Goal: Task Accomplishment & Management: Manage account settings

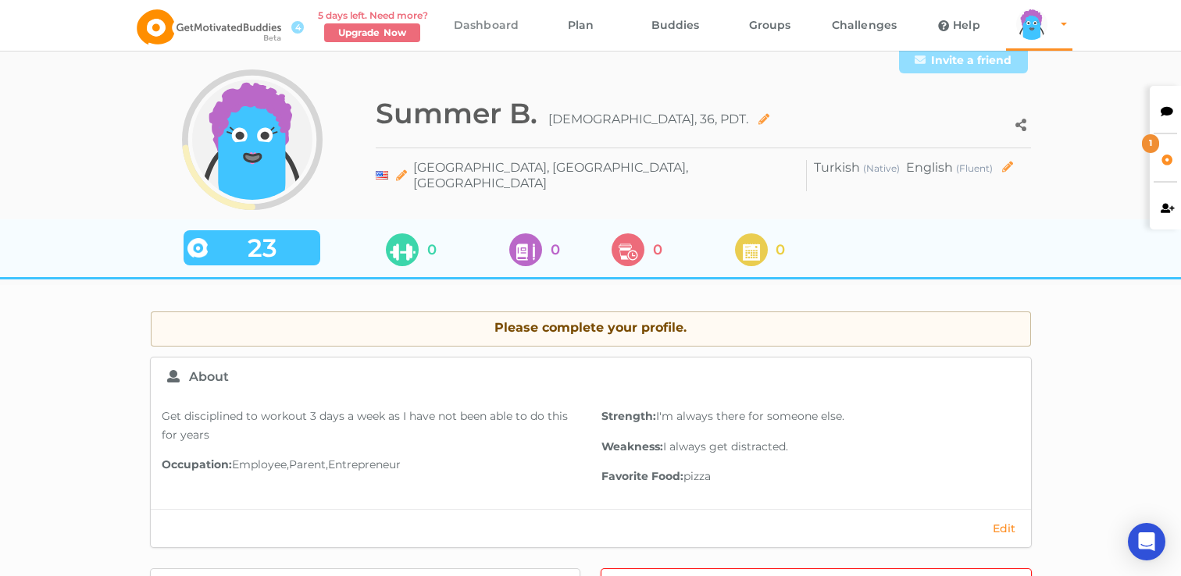
click at [515, 31] on link "Dashboard" at bounding box center [486, 25] width 95 height 51
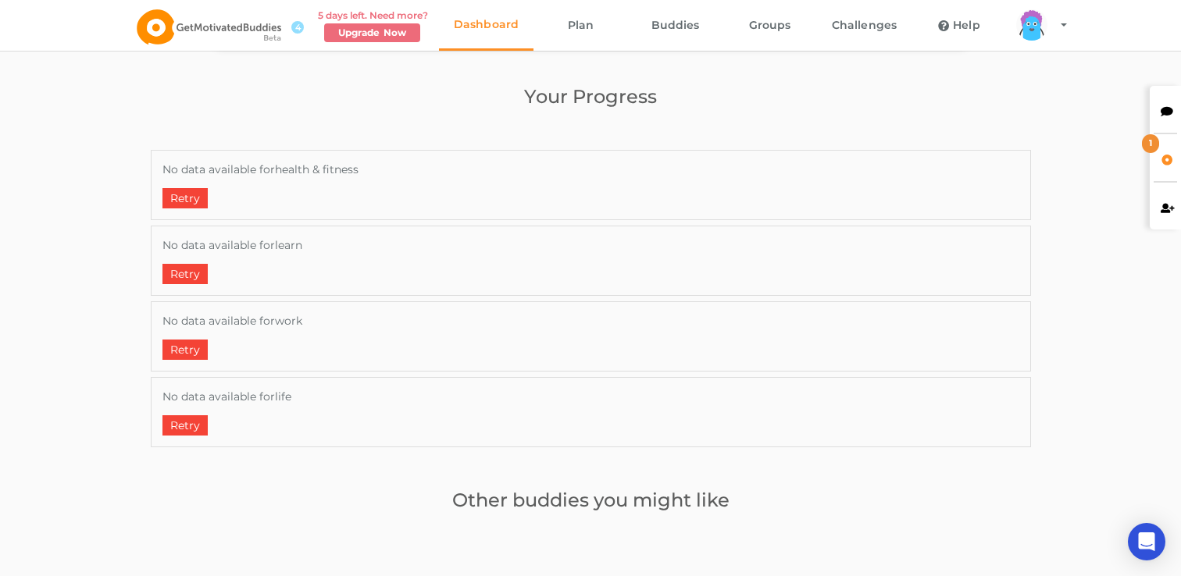
scroll to position [761, 0]
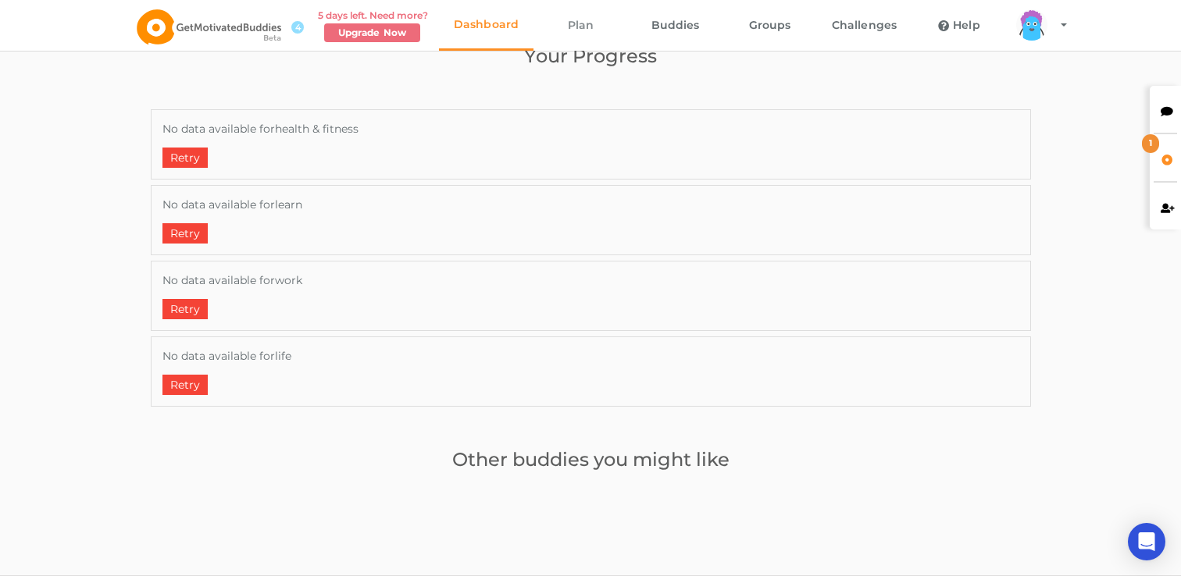
click at [574, 36] on link "Plan" at bounding box center [580, 25] width 95 height 51
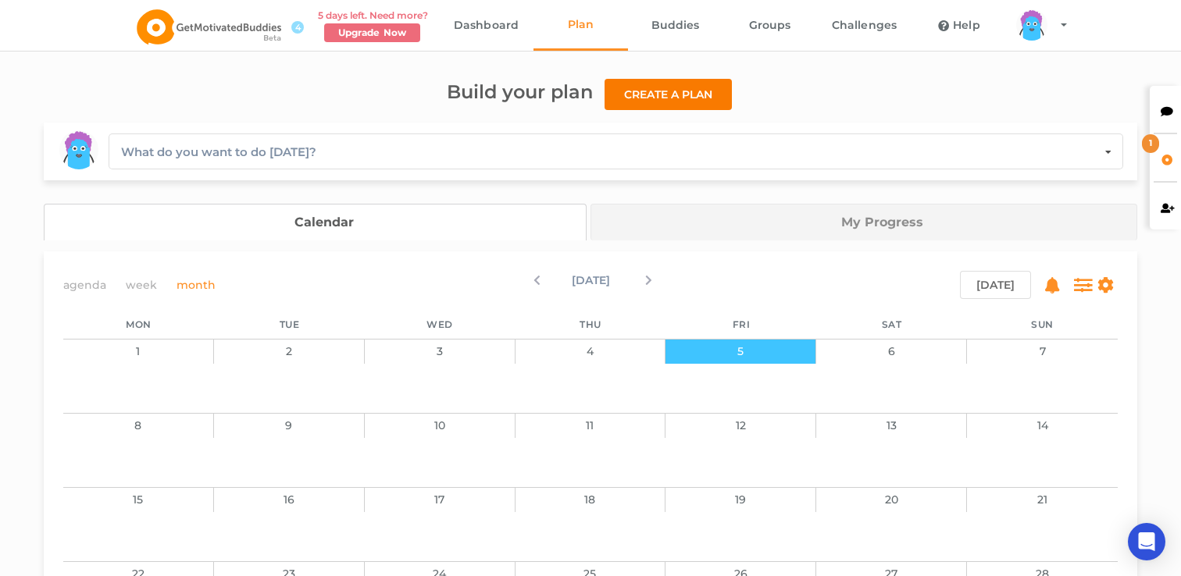
click at [651, 108] on button "Create a plan" at bounding box center [667, 94] width 127 height 31
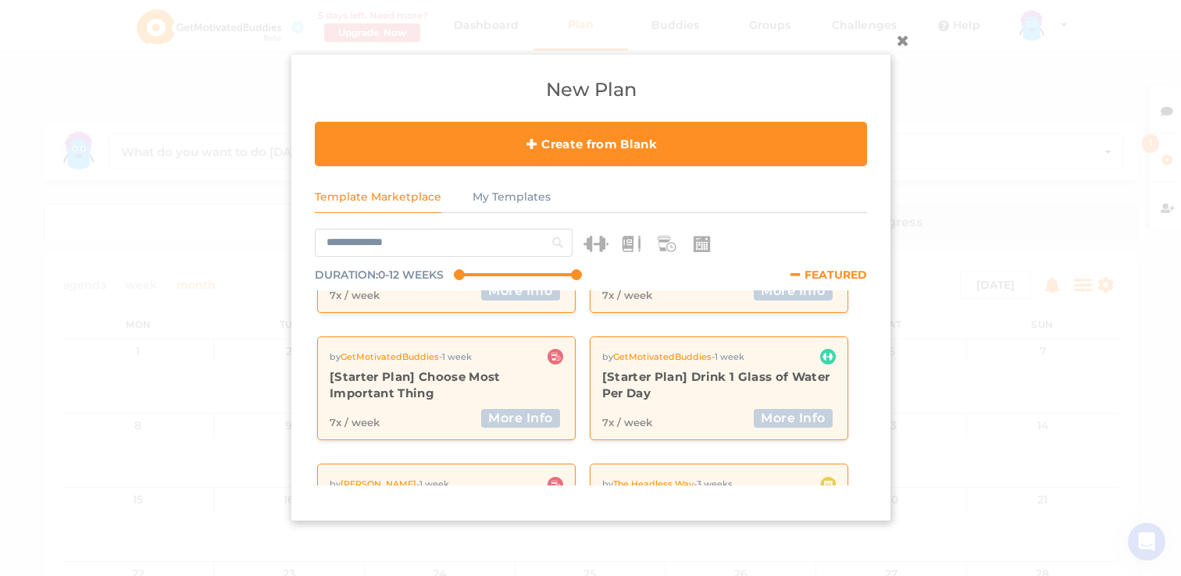
scroll to position [195, 0]
click at [747, 401] on div "by GetMotivatedBuddies - 1 week [Starter Plan] Drink 1 Glass of Water Per Day 7…" at bounding box center [718, 386] width 234 height 79
click at [764, 415] on button "More Info" at bounding box center [793, 417] width 79 height 19
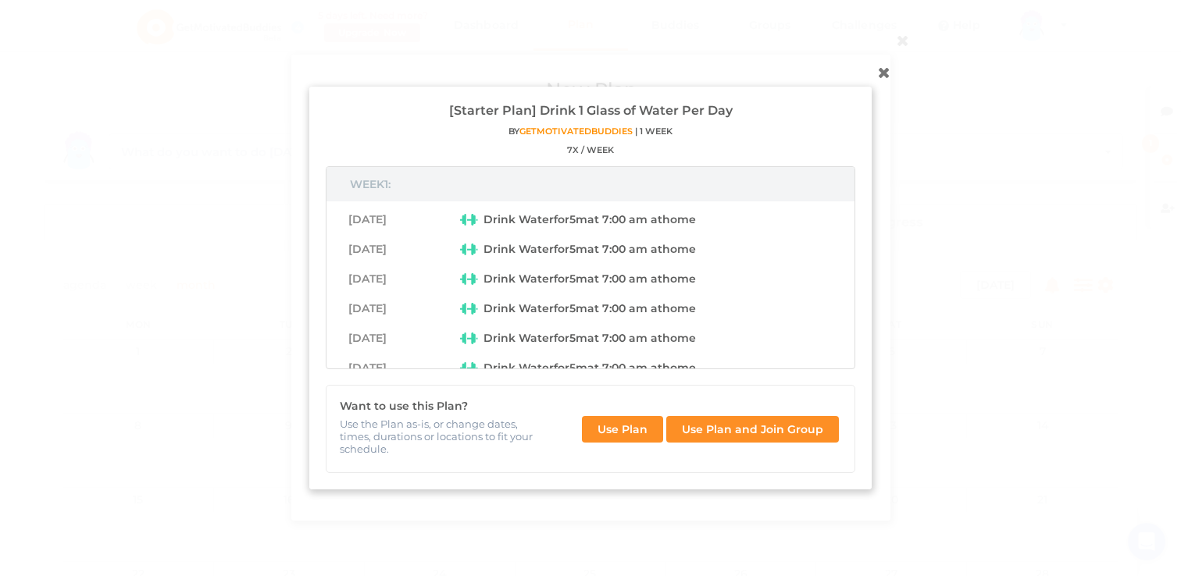
click at [883, 77] on icon at bounding box center [884, 71] width 25 height 25
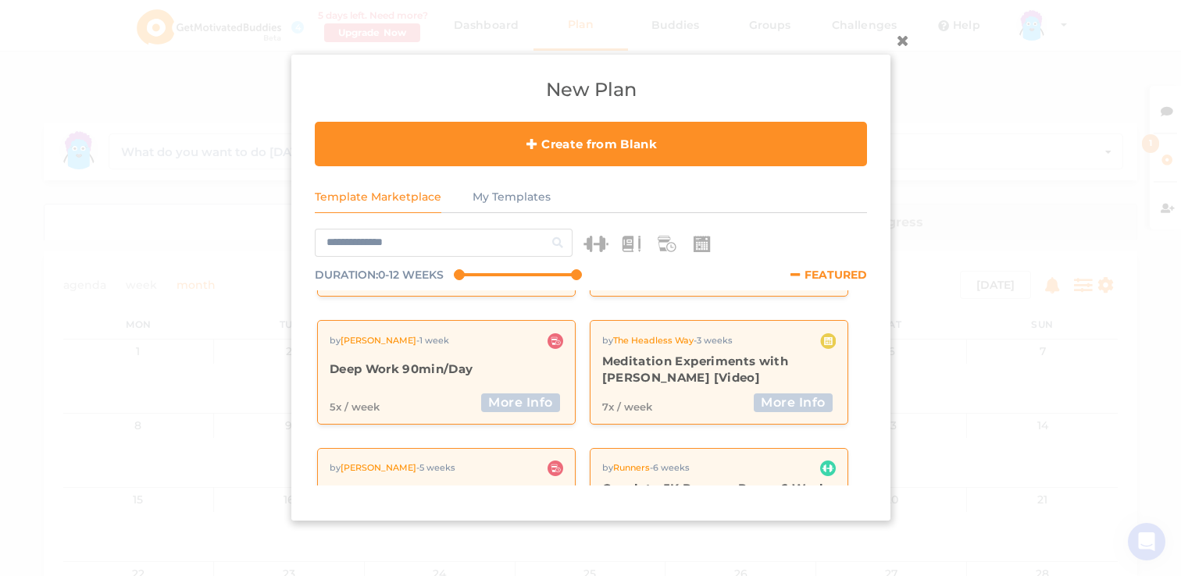
scroll to position [377, 0]
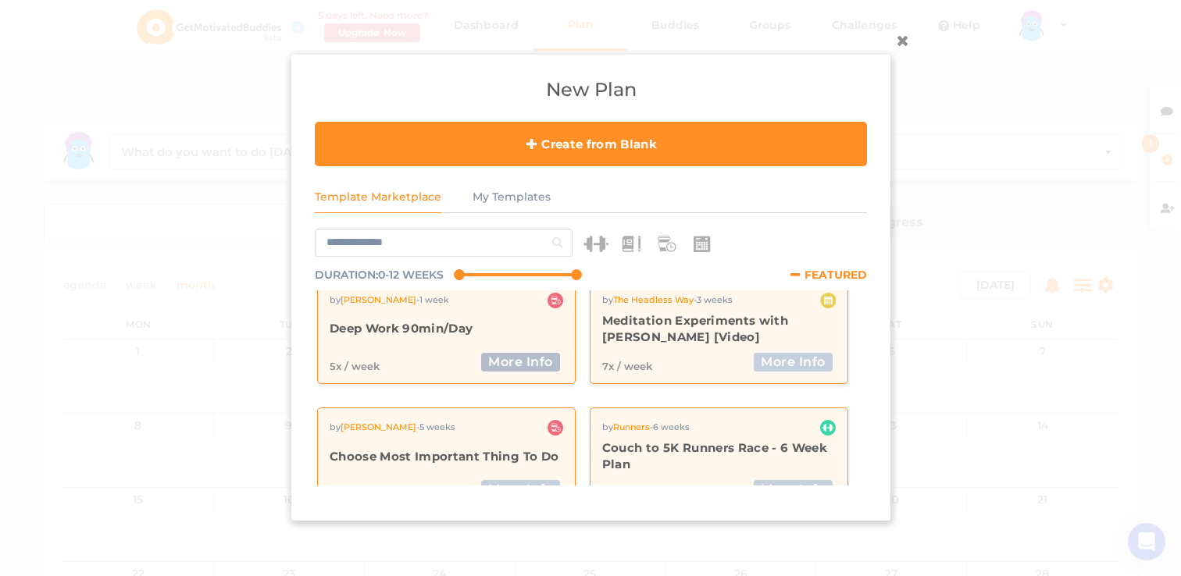
click at [536, 369] on button "More Info" at bounding box center [520, 362] width 79 height 19
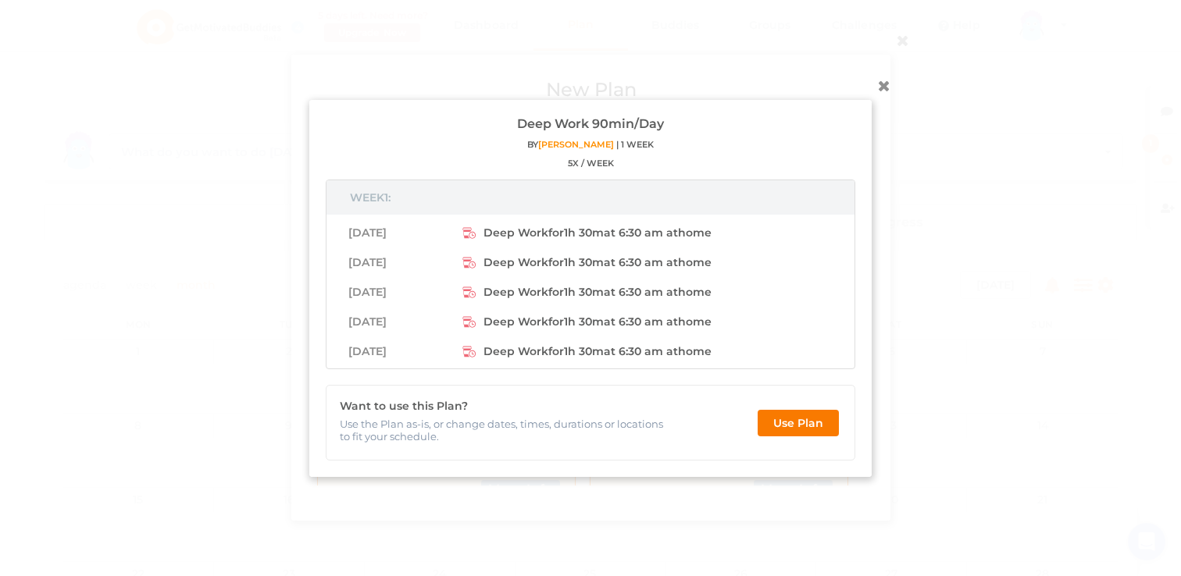
click at [793, 426] on button "Use Plan" at bounding box center [798, 422] width 81 height 27
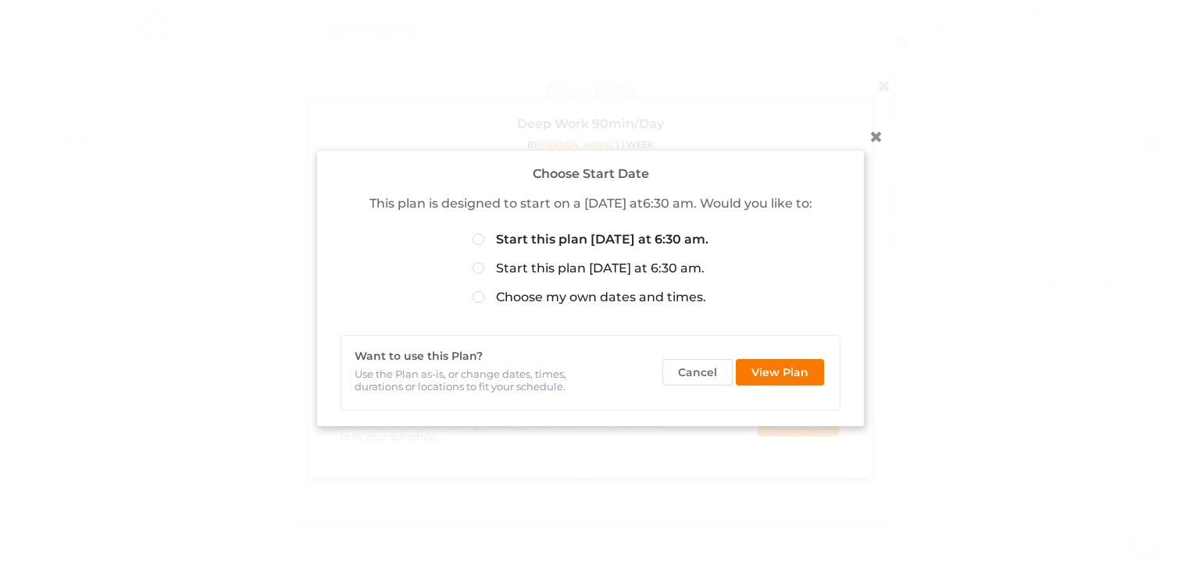
click at [795, 374] on button "View Plan" at bounding box center [780, 372] width 88 height 27
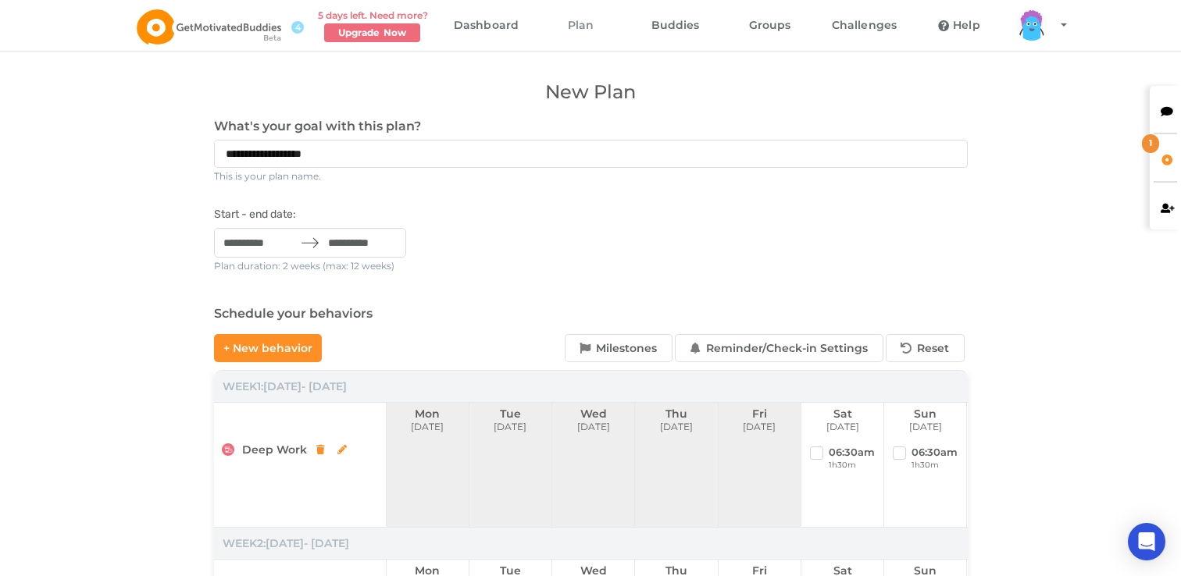
click at [590, 18] on link "Plan" at bounding box center [580, 25] width 95 height 51
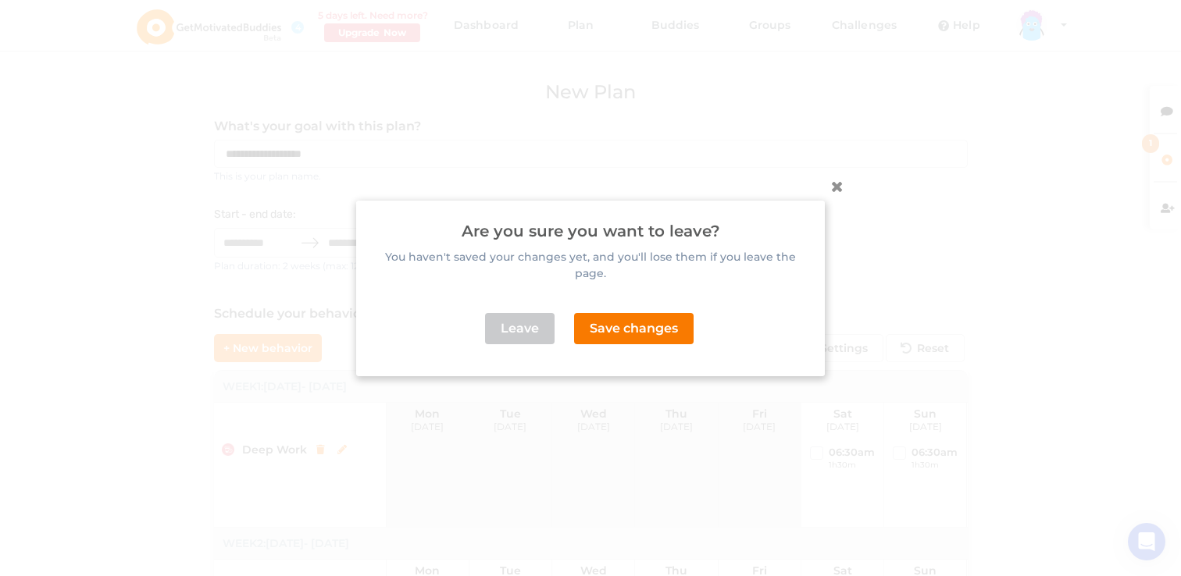
click at [627, 313] on button "Save changes" at bounding box center [633, 328] width 119 height 31
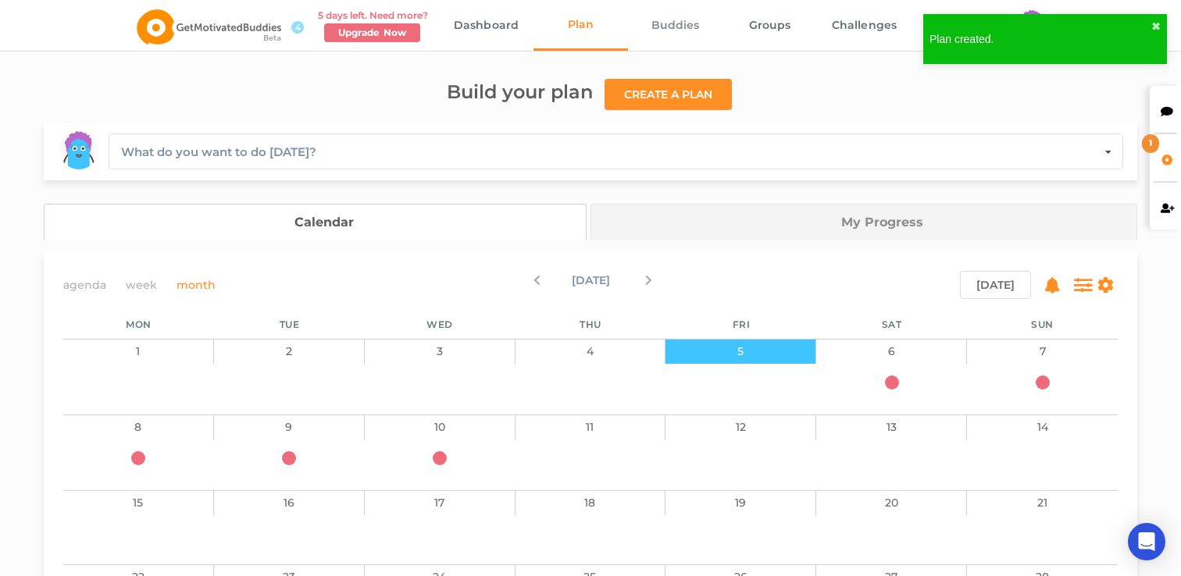
click at [686, 25] on link "Buddies" at bounding box center [675, 25] width 95 height 51
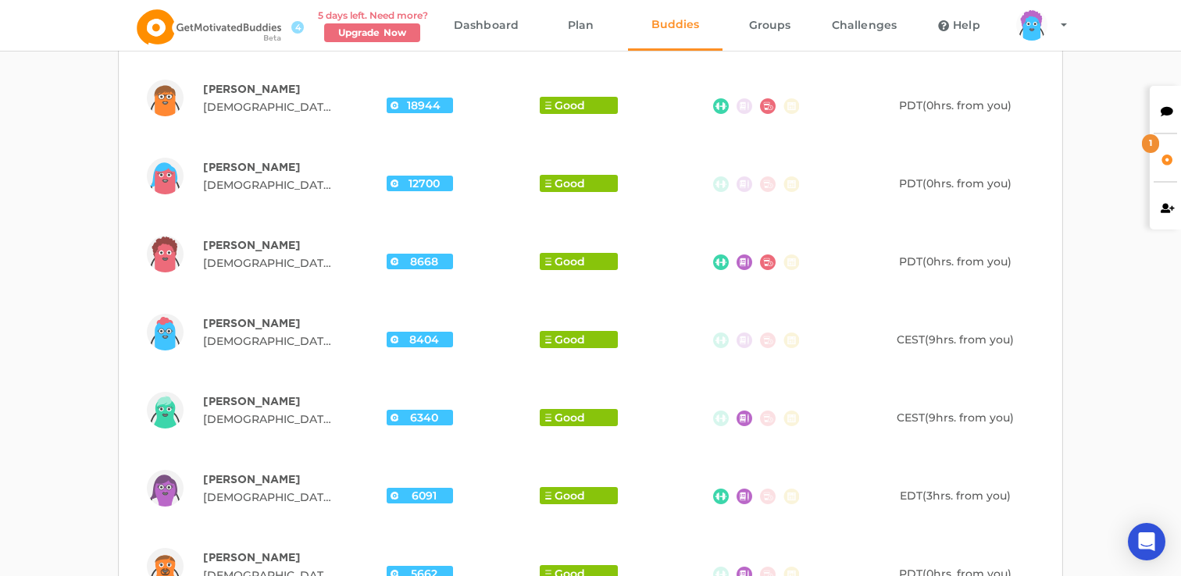
scroll to position [647, 0]
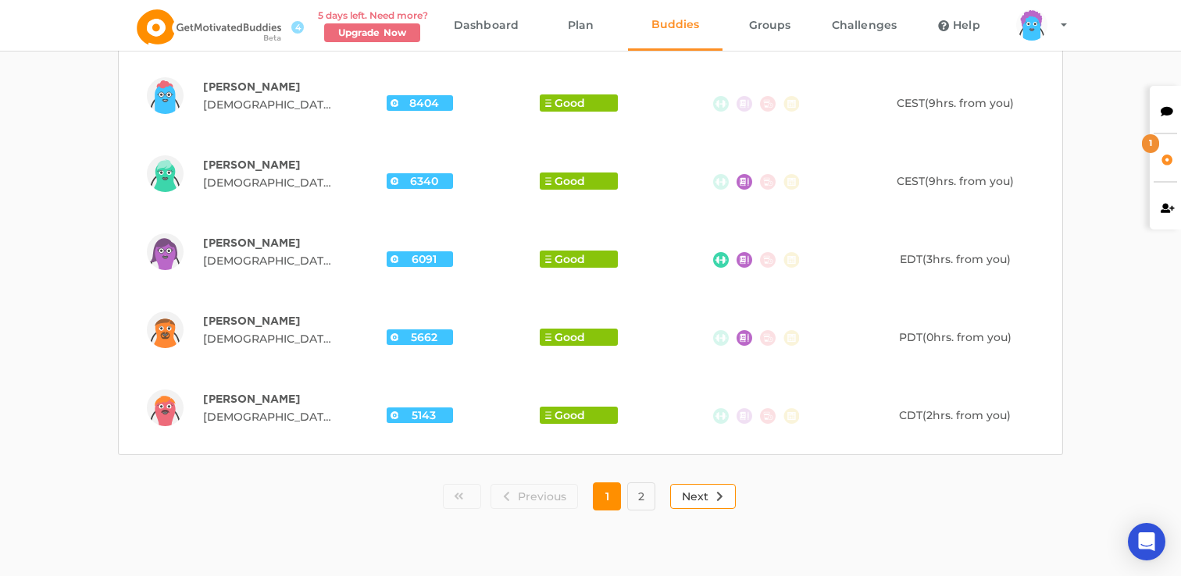
click at [694, 494] on button "Next" at bounding box center [703, 496] width 66 height 25
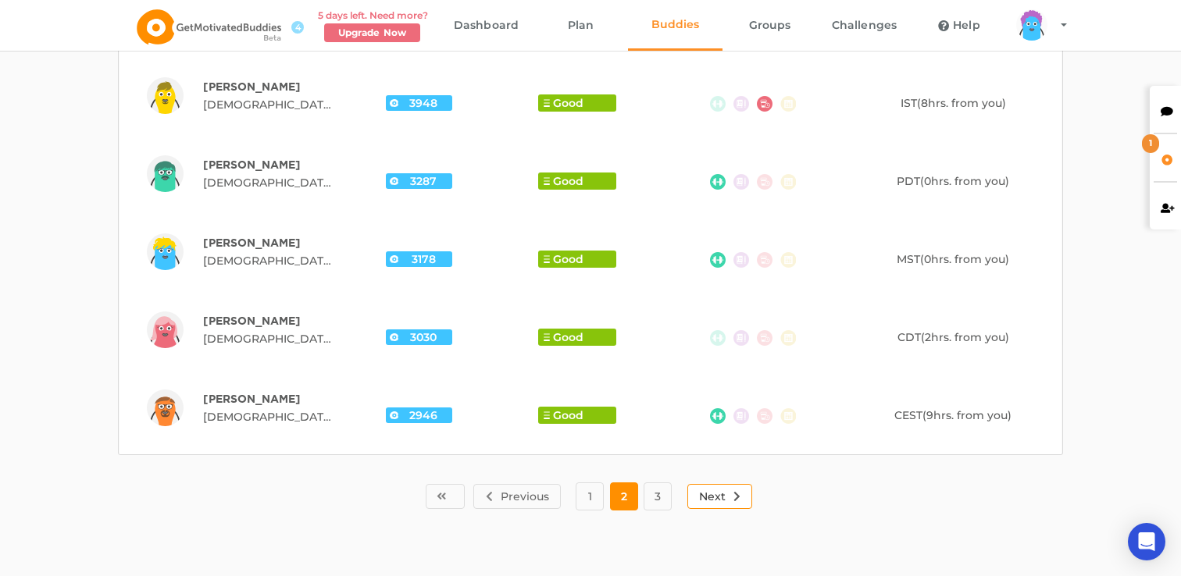
click at [695, 494] on button "Next" at bounding box center [720, 496] width 66 height 25
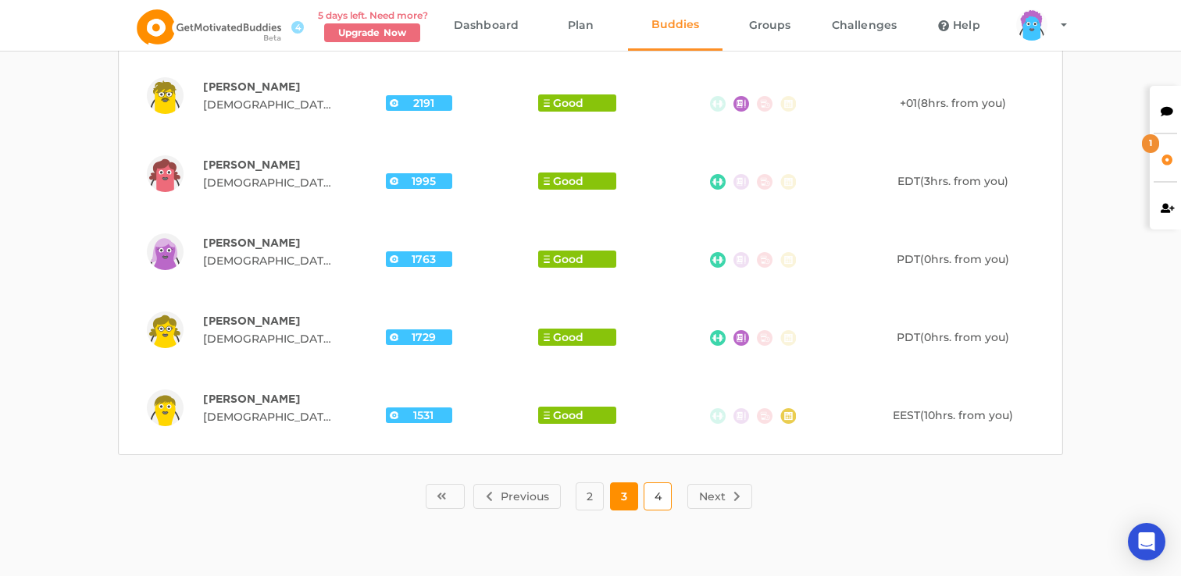
click at [660, 497] on button "4" at bounding box center [658, 497] width 28 height 28
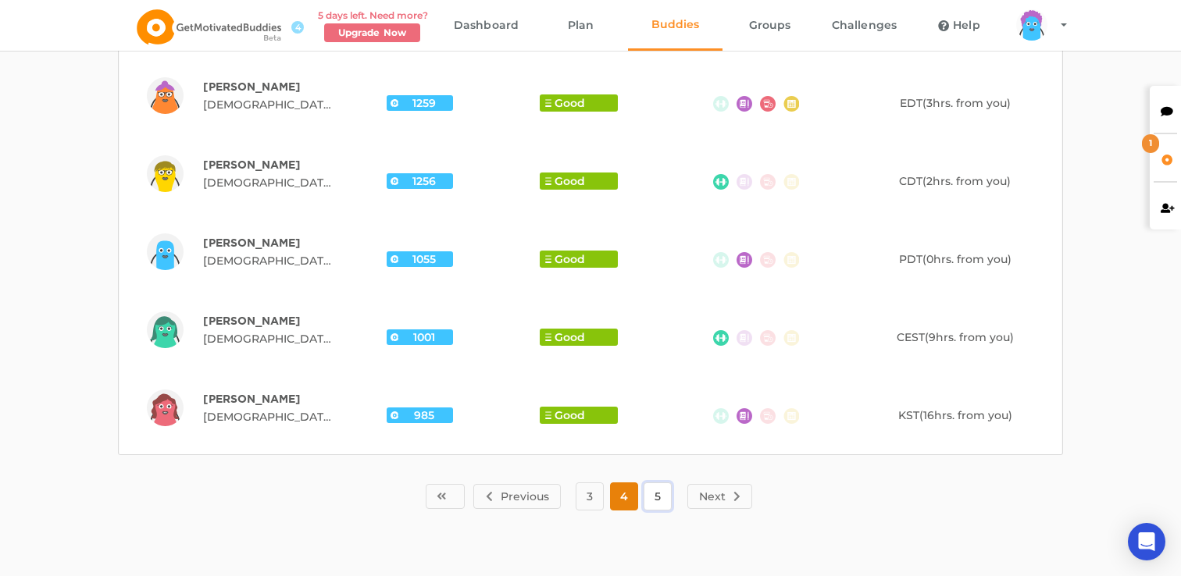
click at [660, 497] on button "5" at bounding box center [658, 497] width 28 height 28
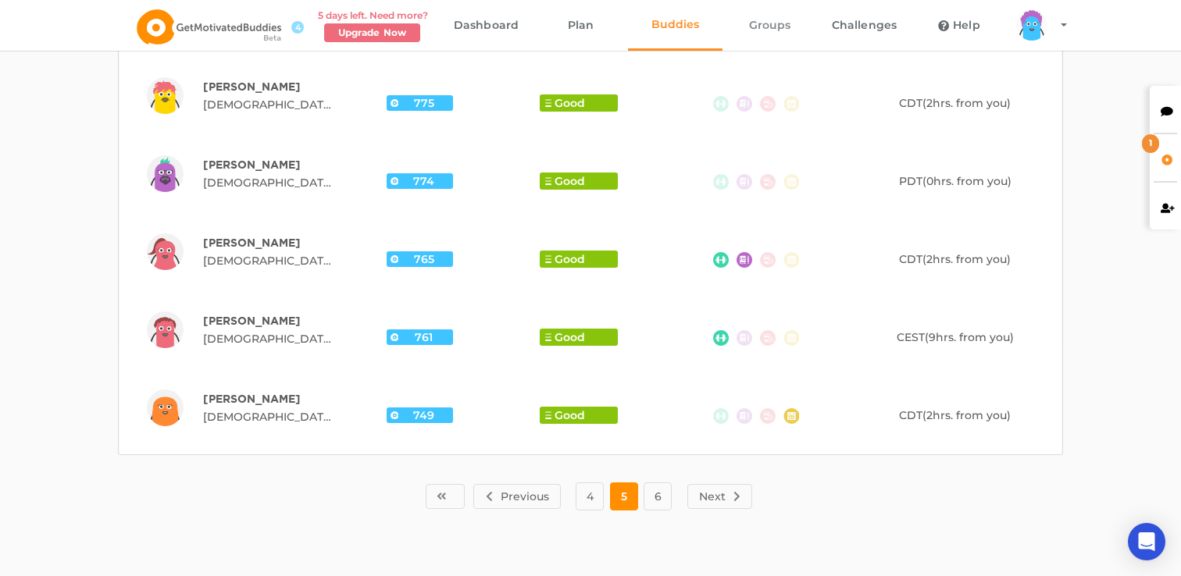
click at [783, 9] on link "Groups" at bounding box center [769, 25] width 95 height 51
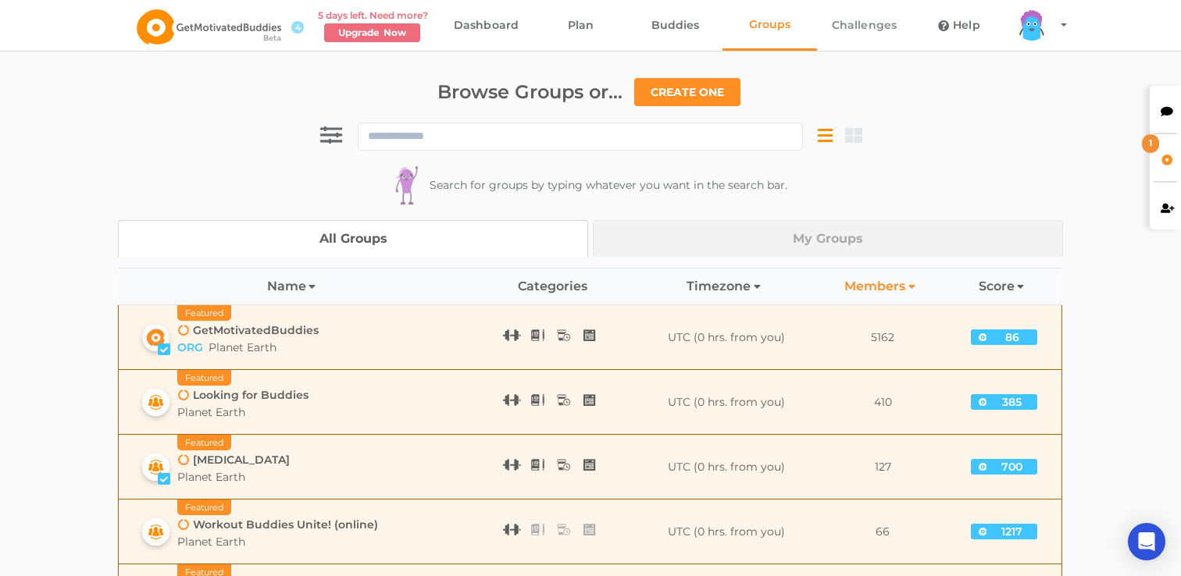
click at [833, 28] on link "Challenges" at bounding box center [864, 25] width 95 height 51
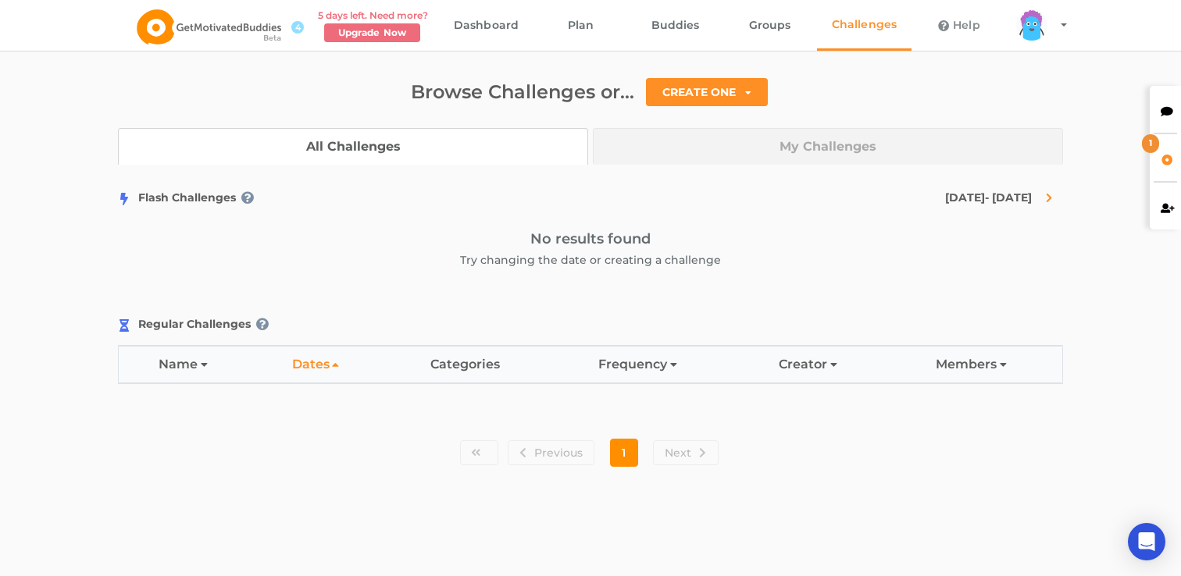
click at [952, 30] on link "Help" at bounding box center [958, 25] width 95 height 51
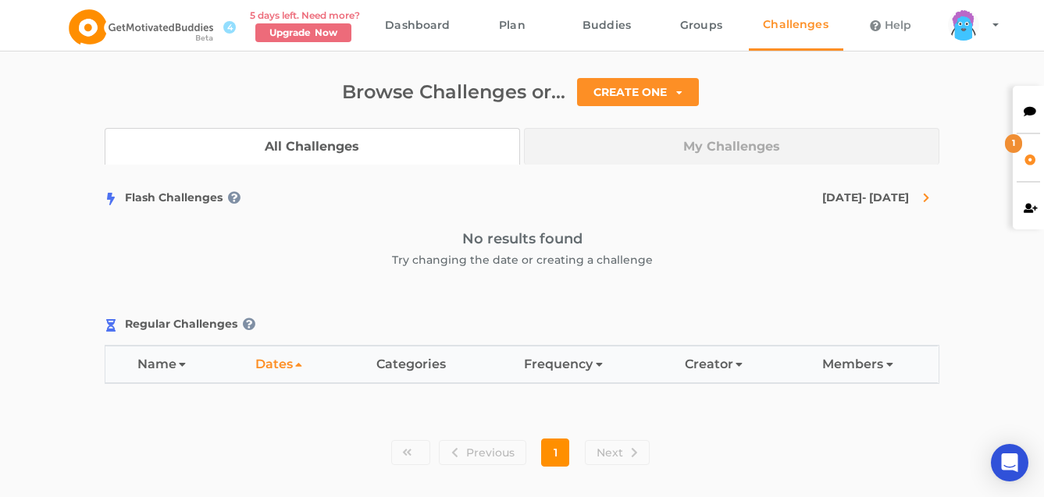
click at [887, 29] on link "Help" at bounding box center [890, 25] width 95 height 51
click at [957, 33] on div "arms Created with Sketch. legs Created with Sketch. hairs/back/hair18 Created w…" at bounding box center [963, 24] width 31 height 31
click at [977, 78] on link "Profile" at bounding box center [993, 69] width 108 height 35
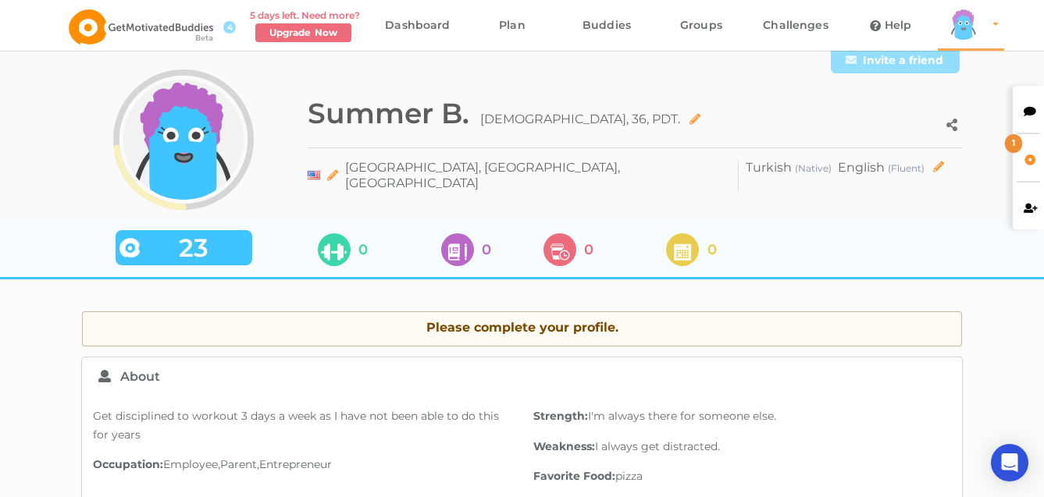
click at [963, 23] on div "arms Created with Sketch. legs Created with Sketch. hairs/back/hair18 Created w…" at bounding box center [963, 24] width 31 height 31
click at [970, 104] on link "Settings" at bounding box center [993, 104] width 108 height 35
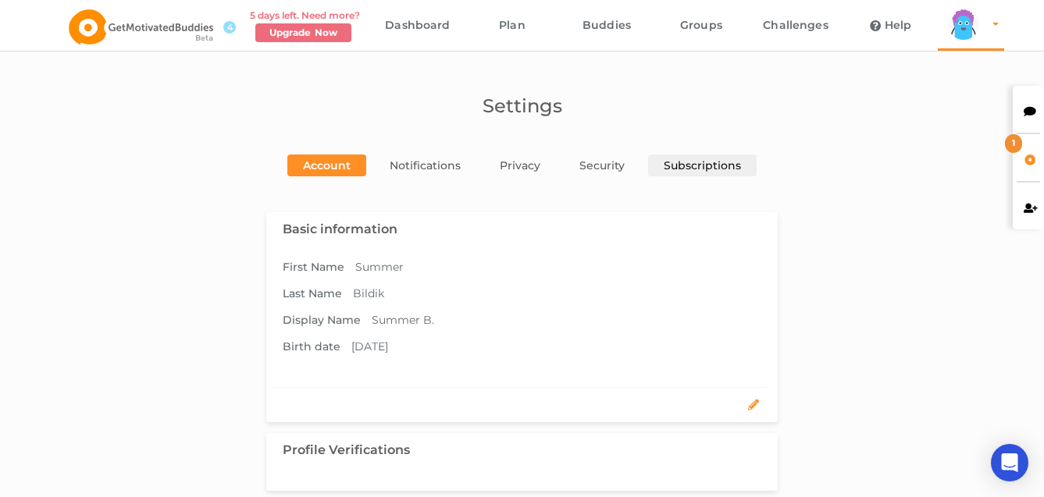
click at [708, 159] on link "Subscriptions" at bounding box center [702, 166] width 109 height 22
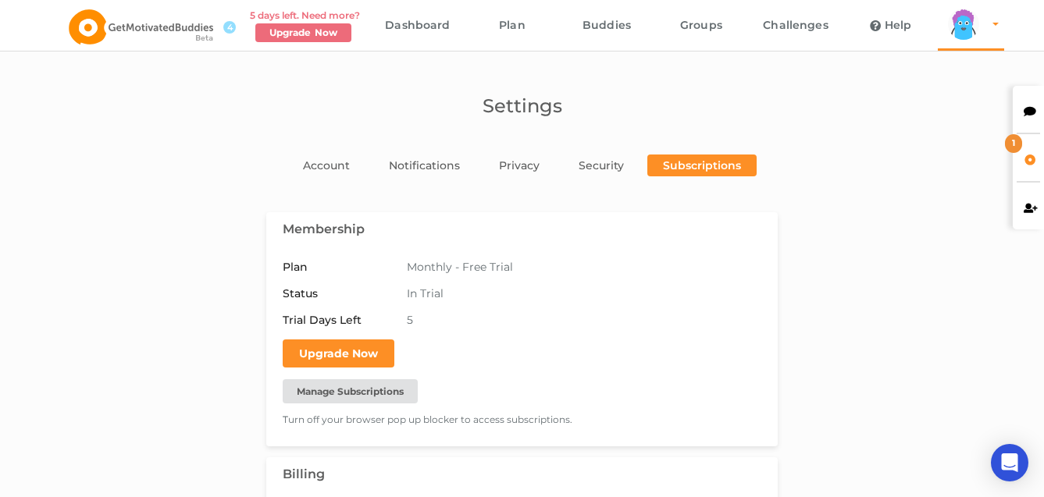
scroll to position [71, 0]
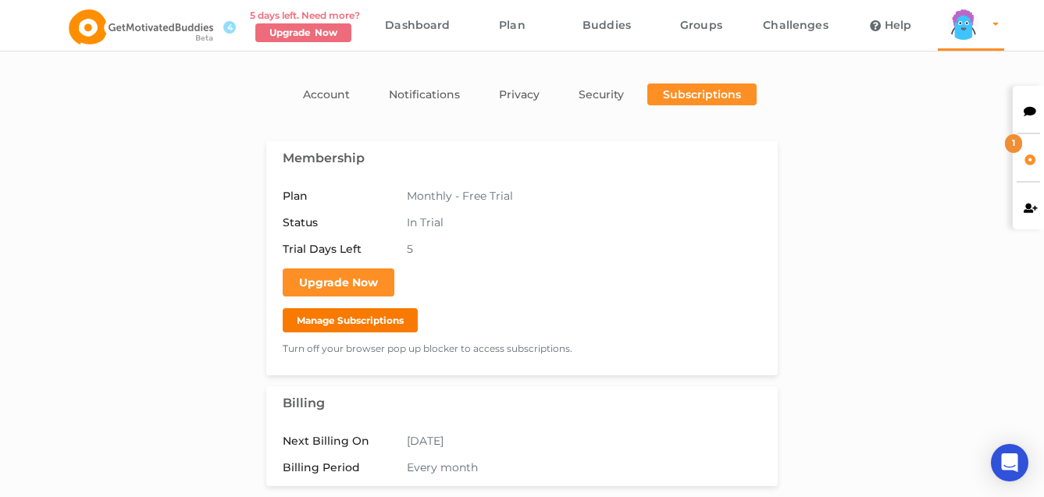
click at [379, 325] on button "Manage Subscriptions" at bounding box center [350, 320] width 135 height 24
